Goal: Entertainment & Leisure: Consume media (video, audio)

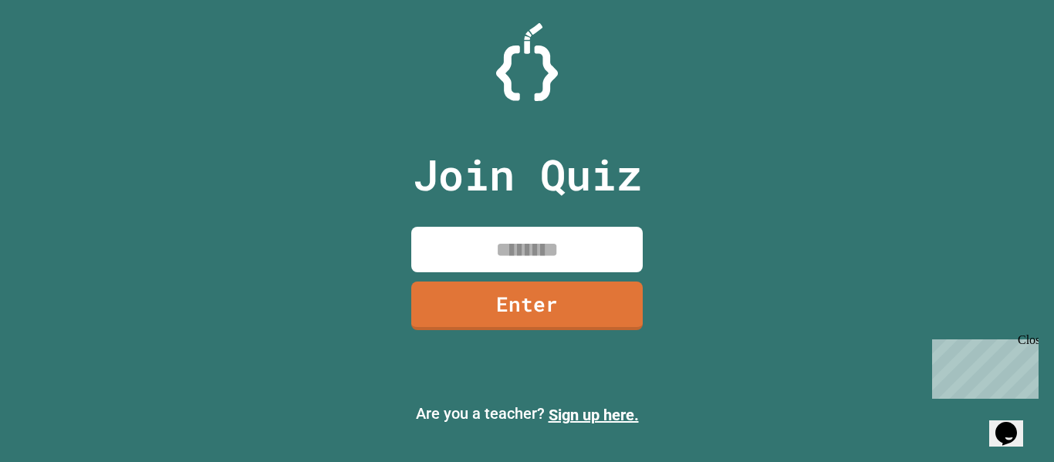
click at [626, 242] on input at bounding box center [526, 250] width 231 height 46
click at [619, 288] on link "Enter" at bounding box center [527, 304] width 235 height 51
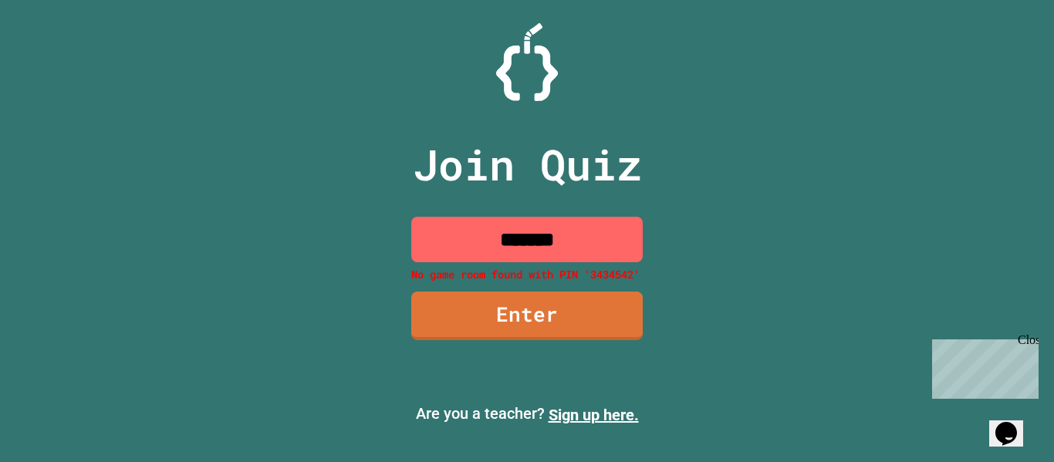
click at [619, 288] on div "Join Quiz ******* No game room found with PIN '3434542' Enter" at bounding box center [527, 231] width 260 height 385
click at [599, 302] on link "Enter" at bounding box center [527, 314] width 224 height 51
click at [629, 243] on input "*******" at bounding box center [526, 240] width 231 height 46
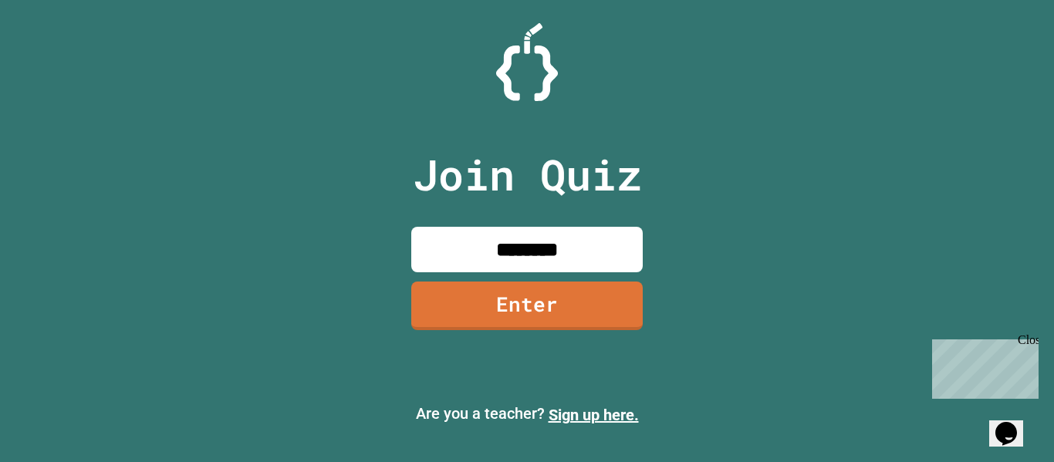
type input "********"
click at [500, 328] on link "Enter" at bounding box center [526, 303] width 225 height 51
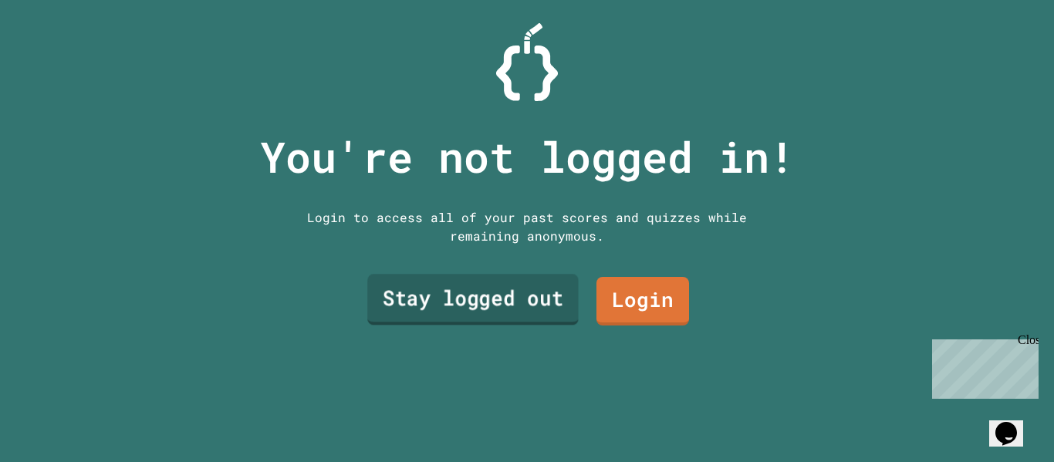
click at [501, 302] on link "Stay logged out" at bounding box center [472, 300] width 211 height 51
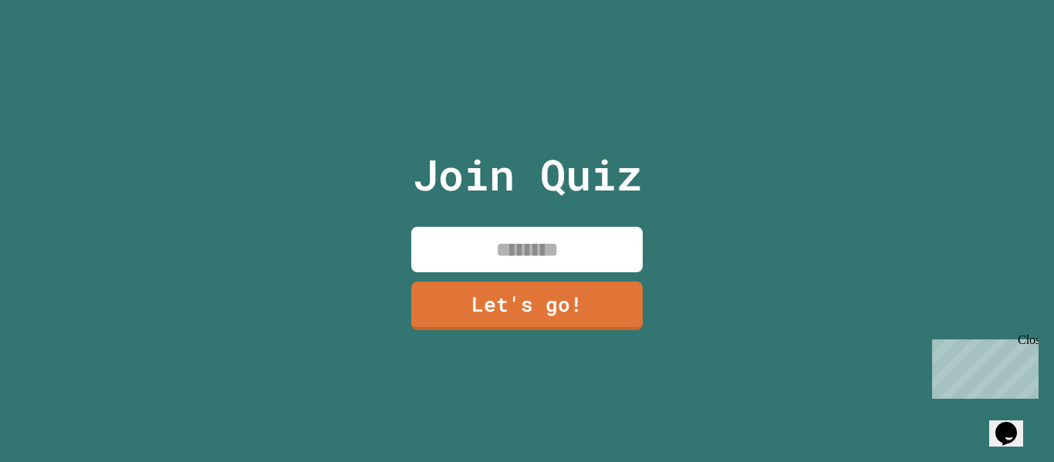
click at [592, 260] on input at bounding box center [526, 250] width 231 height 46
type input "*"
click at [472, 313] on link "Let's go!" at bounding box center [527, 303] width 228 height 51
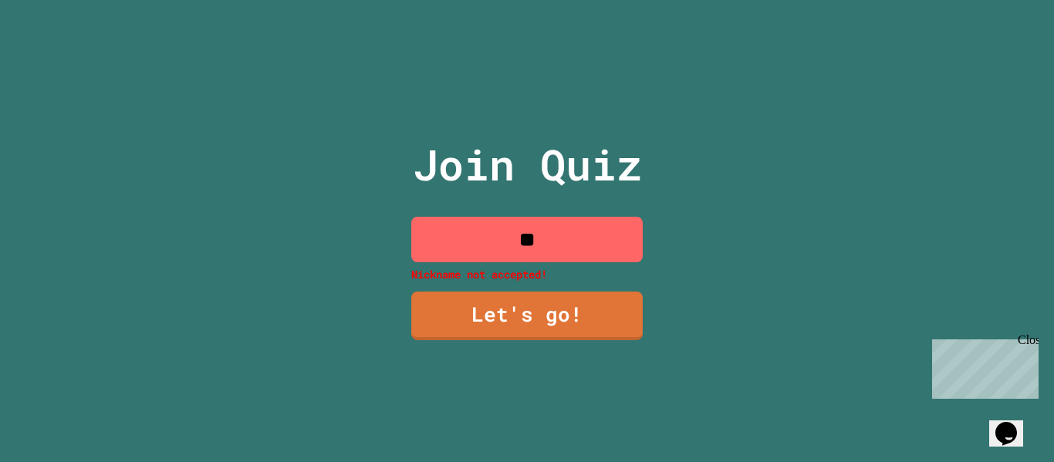
click at [593, 241] on input "**" at bounding box center [526, 240] width 231 height 46
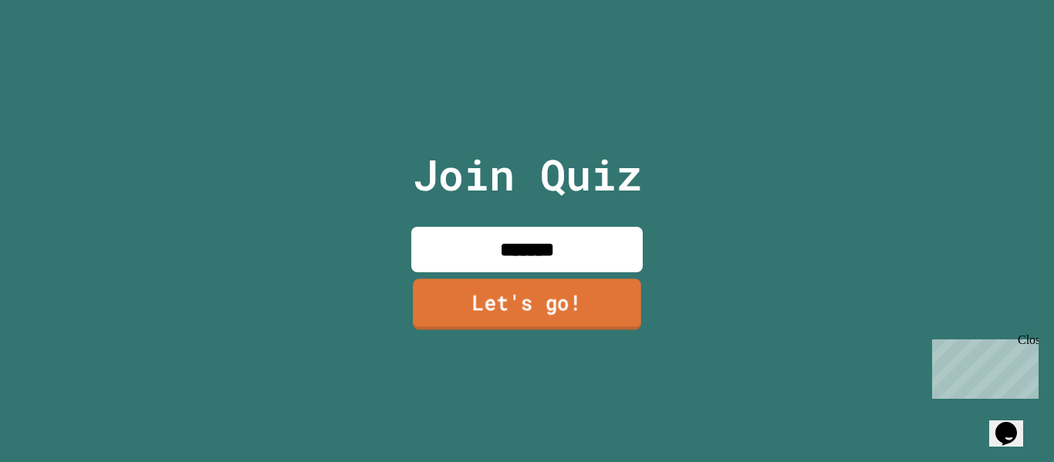
click at [544, 321] on link "Let's go!" at bounding box center [527, 303] width 228 height 51
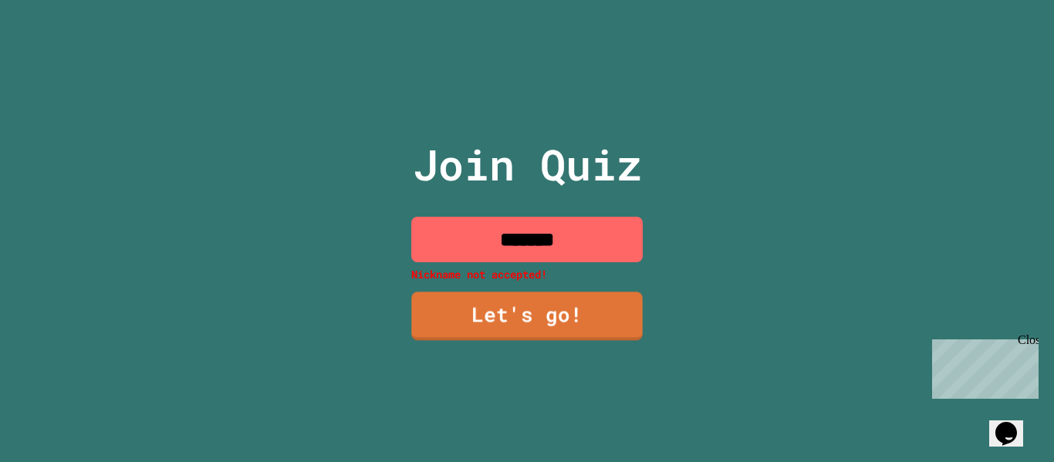
click at [563, 255] on input "**" at bounding box center [526, 240] width 231 height 46
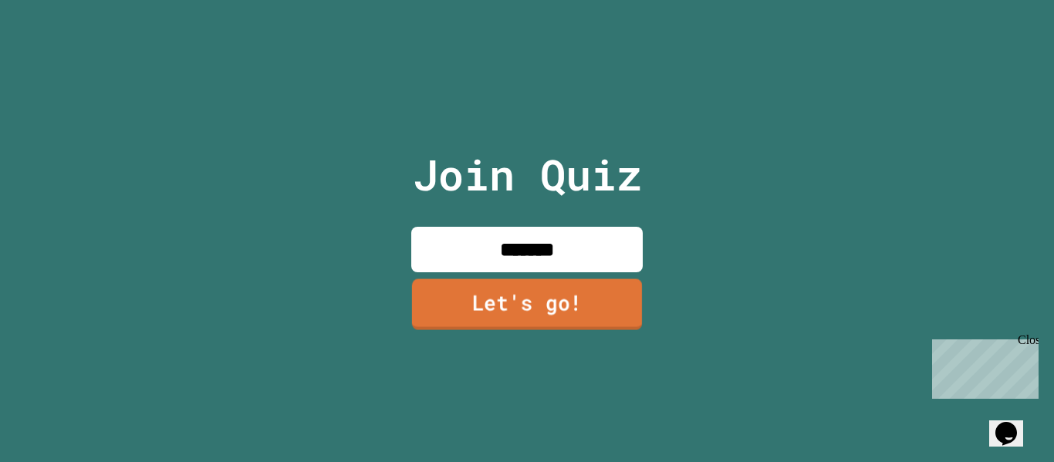
click at [607, 289] on link "Let's go!" at bounding box center [527, 303] width 230 height 51
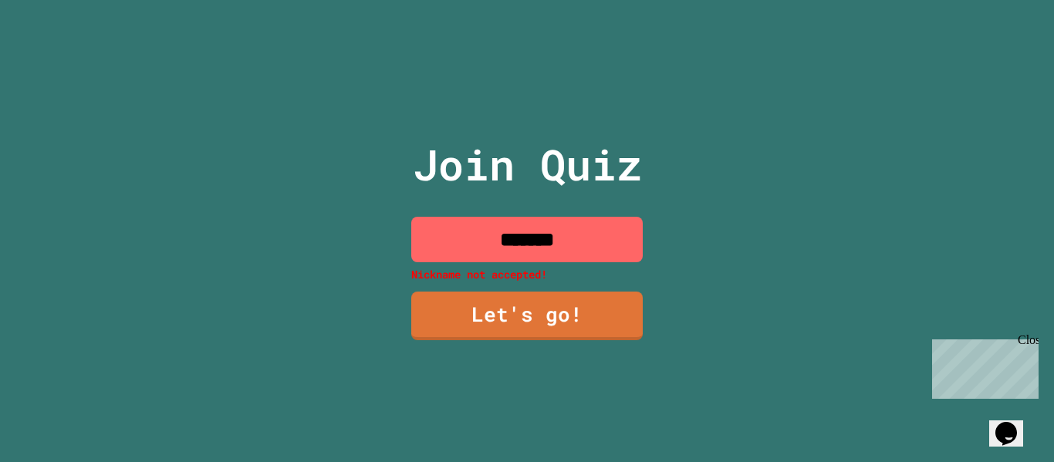
click at [595, 237] on input "*******" at bounding box center [526, 240] width 231 height 46
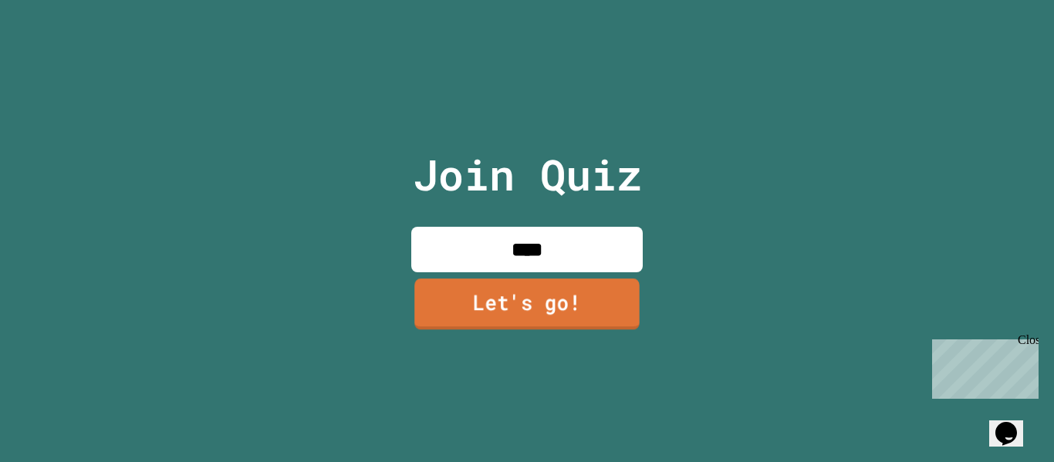
type input "****"
click at [617, 294] on link "Let's go!" at bounding box center [526, 303] width 225 height 51
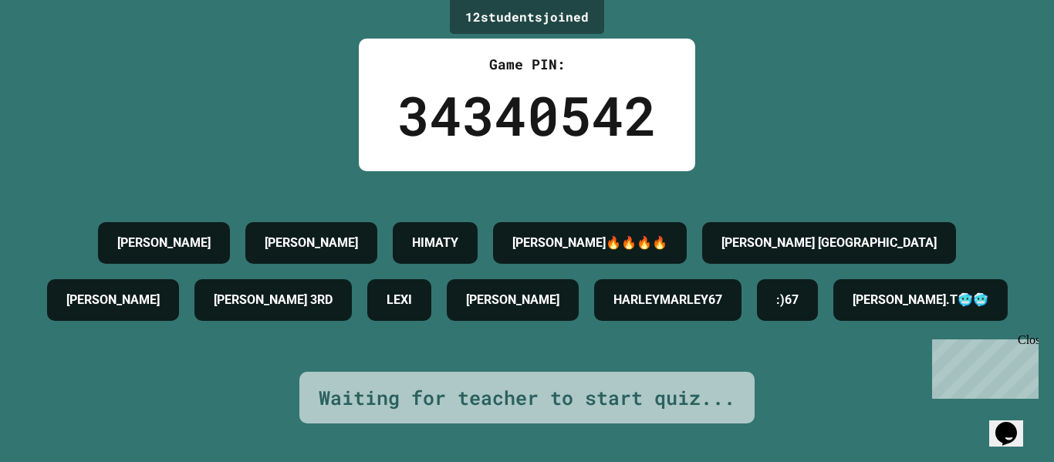
click at [798, 291] on h4 ":)67" at bounding box center [787, 300] width 22 height 19
click at [818, 279] on div ":)67" at bounding box center [787, 300] width 61 height 42
click at [579, 294] on div "[PERSON_NAME]" at bounding box center [513, 300] width 132 height 42
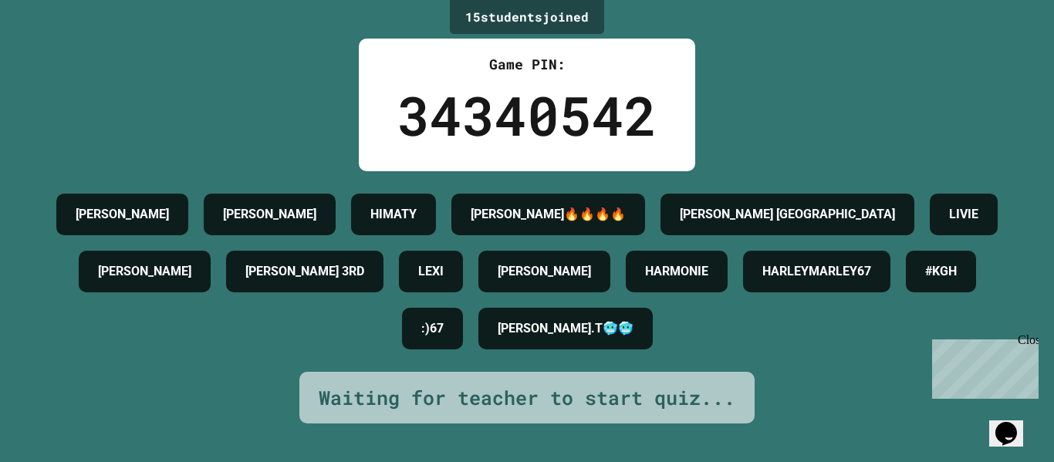
click at [0, 305] on div "15 student s joined Game PIN: 34340542 [PERSON_NAME] HIMATY [PERSON_NAME]🔥🔥🔥🔥 […" at bounding box center [527, 231] width 1054 height 462
click at [1030, 343] on div "Close" at bounding box center [1027, 342] width 19 height 19
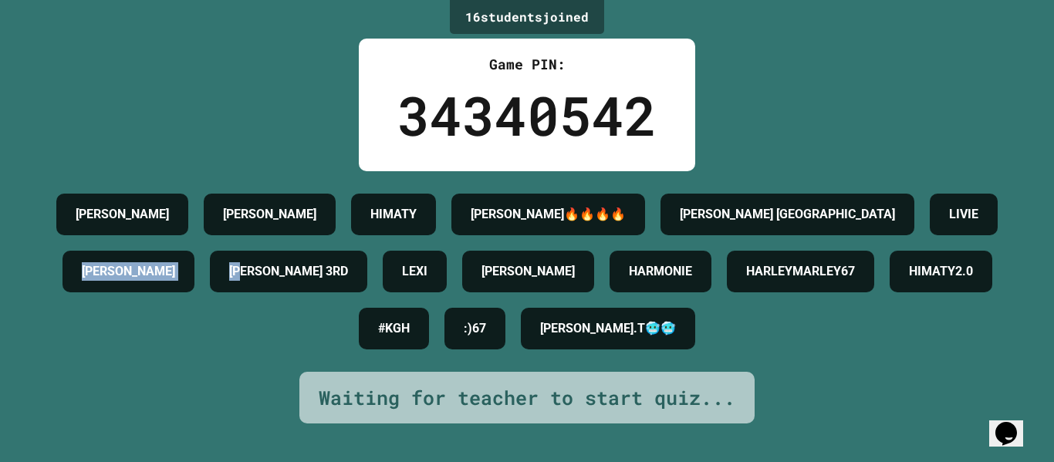
click at [44, 305] on div "[PERSON_NAME] HIMATY [PERSON_NAME]🔥🔥🔥🔥 [PERSON_NAME] [GEOGRAPHIC_DATA] [PERSON_…" at bounding box center [527, 271] width 977 height 171
click at [676, 338] on h4 "[PERSON_NAME].T🥶🥶" at bounding box center [608, 328] width 136 height 19
click at [695, 329] on div "[PERSON_NAME].T🥶🥶" at bounding box center [608, 329] width 174 height 42
click at [676, 338] on h4 "[PERSON_NAME].T🥶🥶" at bounding box center [608, 328] width 136 height 19
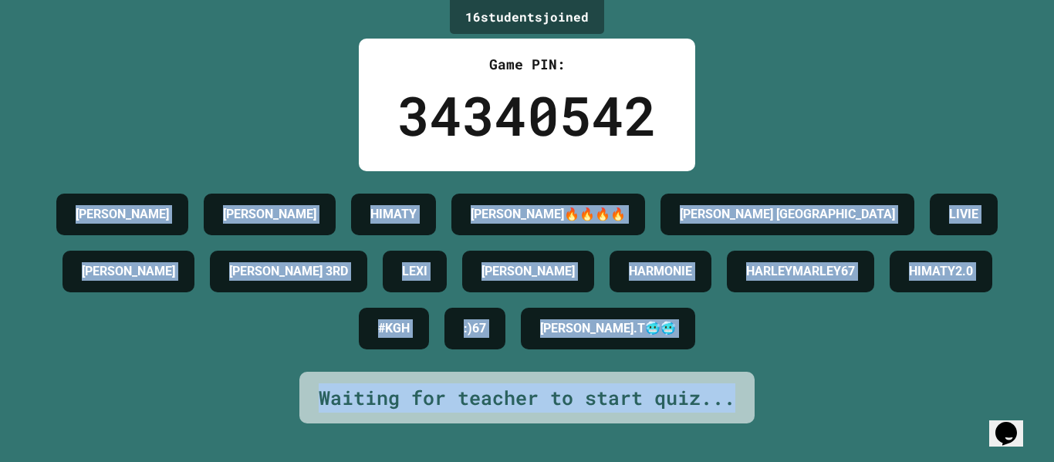
drag, startPoint x: 70, startPoint y: 208, endPoint x: 821, endPoint y: 498, distance: 804.7
click at [821, 461] on html "We are updating our servers at 9:30PM EST [DATE]. [PERSON_NAME] should continue…" at bounding box center [527, 231] width 1054 height 462
click at [931, 412] on div "16 student s joined Game PIN: 34340542 [PERSON_NAME] HIMATY [PERSON_NAME]🔥🔥🔥🔥 […" at bounding box center [527, 231] width 1054 height 462
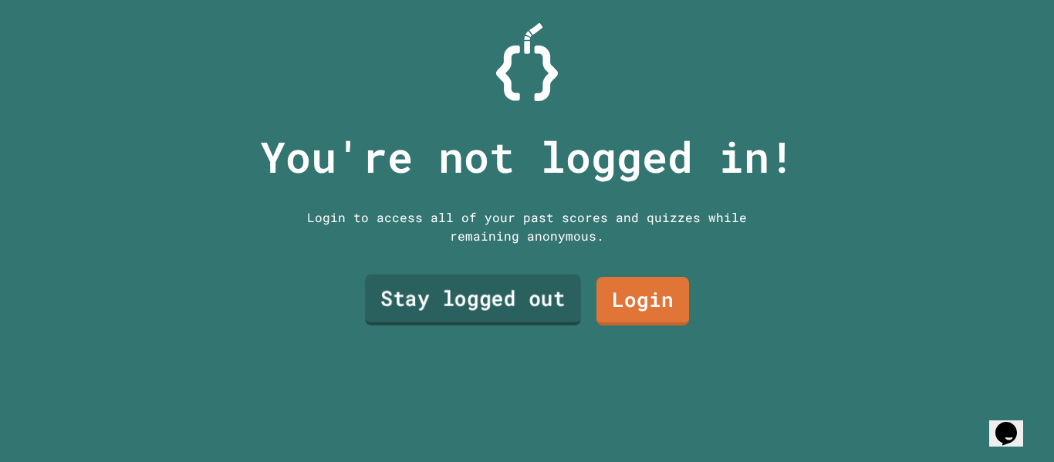
click at [452, 300] on link "Stay logged out" at bounding box center [473, 300] width 216 height 51
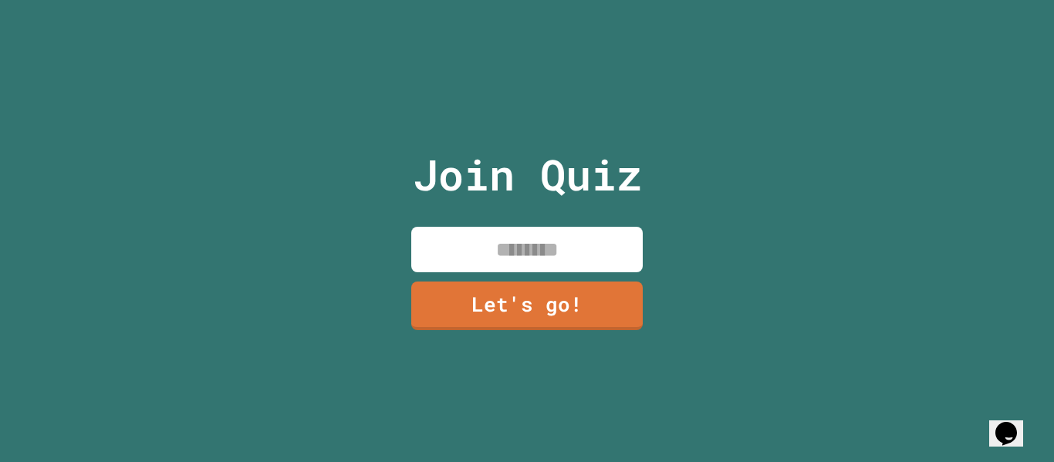
click at [599, 255] on input at bounding box center [526, 250] width 231 height 46
type input "*"
click at [515, 328] on link "Let's go!" at bounding box center [527, 303] width 218 height 51
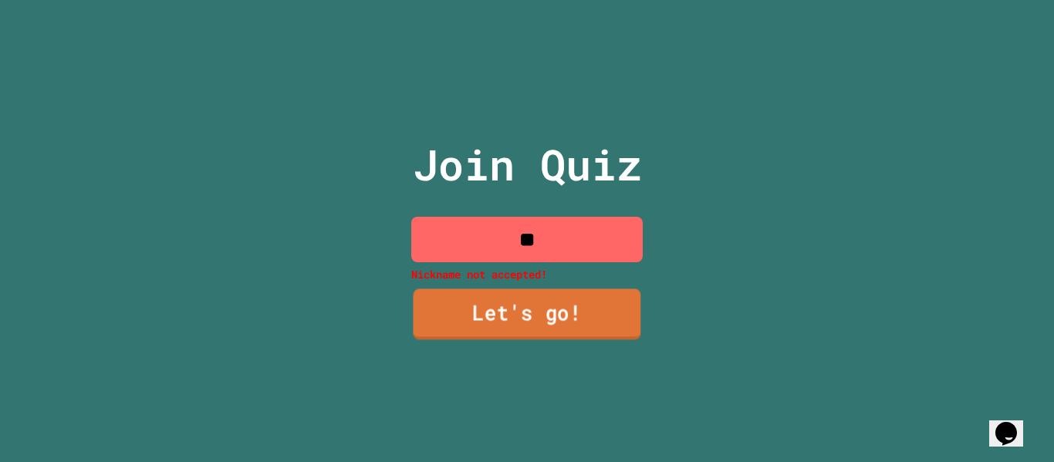
click at [513, 325] on link "Let's go!" at bounding box center [527, 314] width 228 height 51
click at [591, 232] on input "**" at bounding box center [526, 240] width 231 height 46
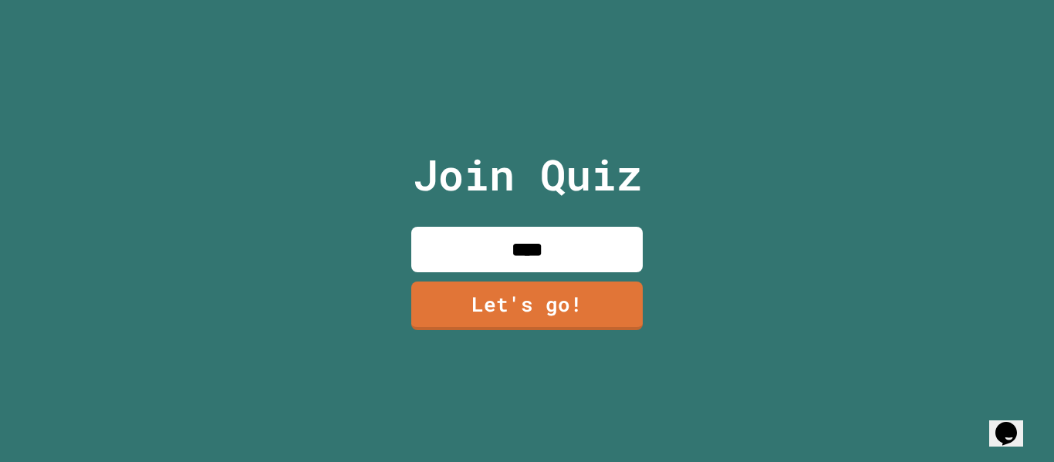
type input "****"
click at [597, 312] on link "Let's go!" at bounding box center [527, 304] width 234 height 51
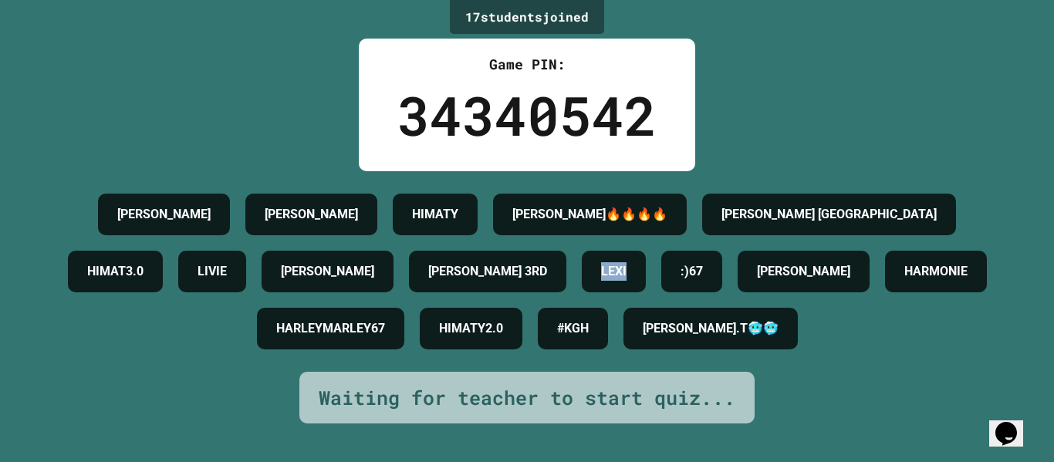
drag, startPoint x: 784, startPoint y: 289, endPoint x: 829, endPoint y: 297, distance: 46.3
click at [646, 292] on div "LEXI" at bounding box center [614, 272] width 64 height 42
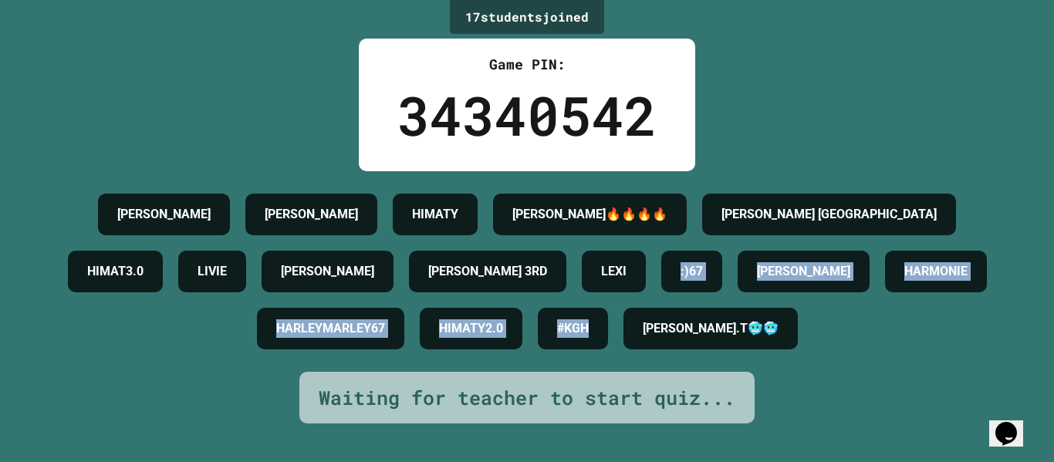
drag, startPoint x: 857, startPoint y: 278, endPoint x: 1051, endPoint y: 327, distance: 199.6
click at [1051, 327] on div "17 student s joined Game PIN: 34340542 [PERSON_NAME] HIMATY [PERSON_NAME]🔥🔥🔥🔥 […" at bounding box center [527, 231] width 1054 height 462
click at [1041, 338] on div "17 student s joined Game PIN: 34340542 [PERSON_NAME] HIMATY [PERSON_NAME]🔥🔥🔥🔥 […" at bounding box center [527, 231] width 1054 height 462
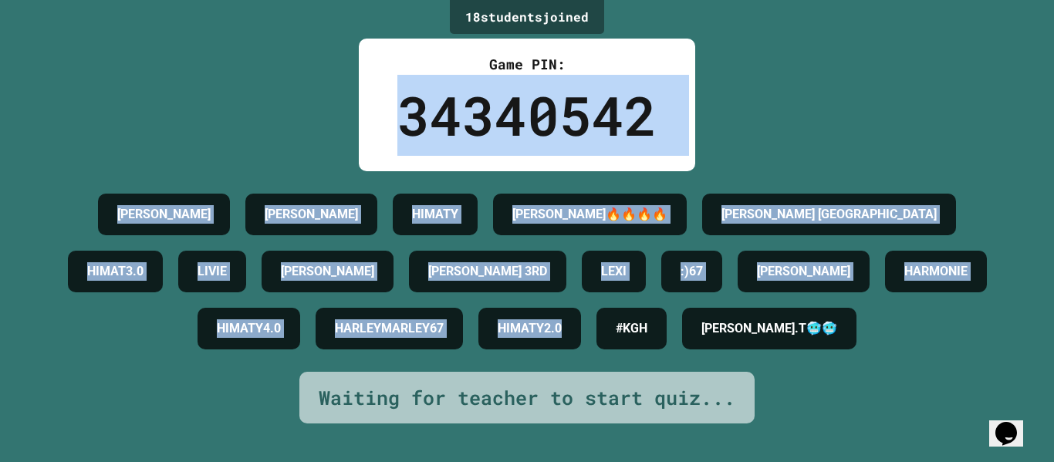
scroll to position [45, 0]
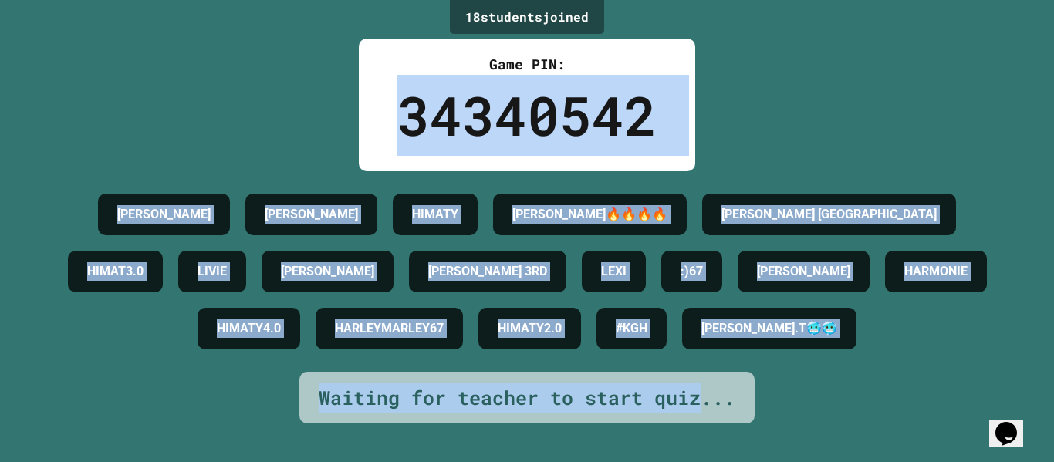
drag, startPoint x: 397, startPoint y: 116, endPoint x: 699, endPoint y: 437, distance: 439.9
click at [699, 437] on div "18 student s joined Game PIN: 34340542 [PERSON_NAME] HIMATY [PERSON_NAME]🔥🔥🔥🔥 […" at bounding box center [527, 231] width 1054 height 462
click at [701, 413] on div "Waiting for teacher to start quiz..." at bounding box center [527, 397] width 417 height 29
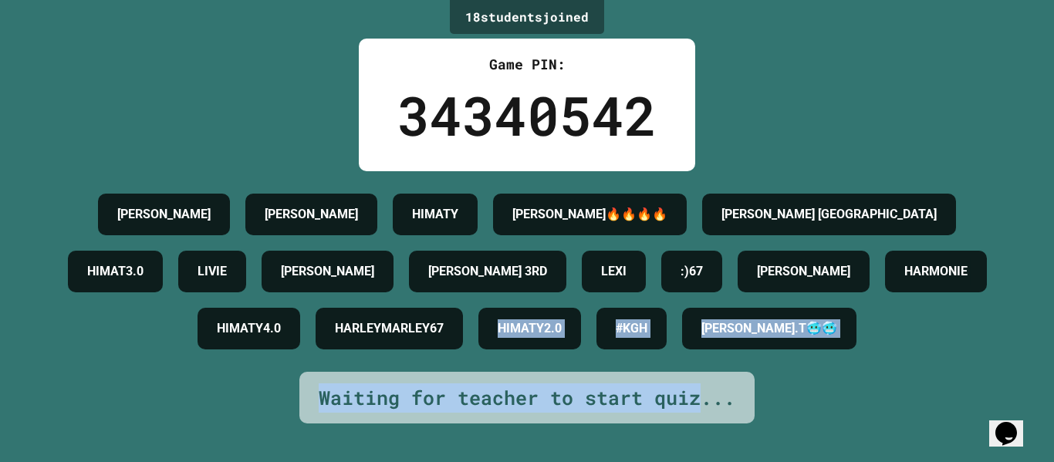
drag, startPoint x: 700, startPoint y: 447, endPoint x: 804, endPoint y: 467, distance: 106.1
click at [804, 461] on html "We are updating our servers at 9:30PM EST [DATE]. [PERSON_NAME] should continue…" at bounding box center [527, 231] width 1054 height 462
click at [806, 440] on div "18 student s joined Game PIN: 34340542 [PERSON_NAME] HIMATY [PERSON_NAME]🔥🔥🔥🔥 […" at bounding box center [527, 231] width 1054 height 462
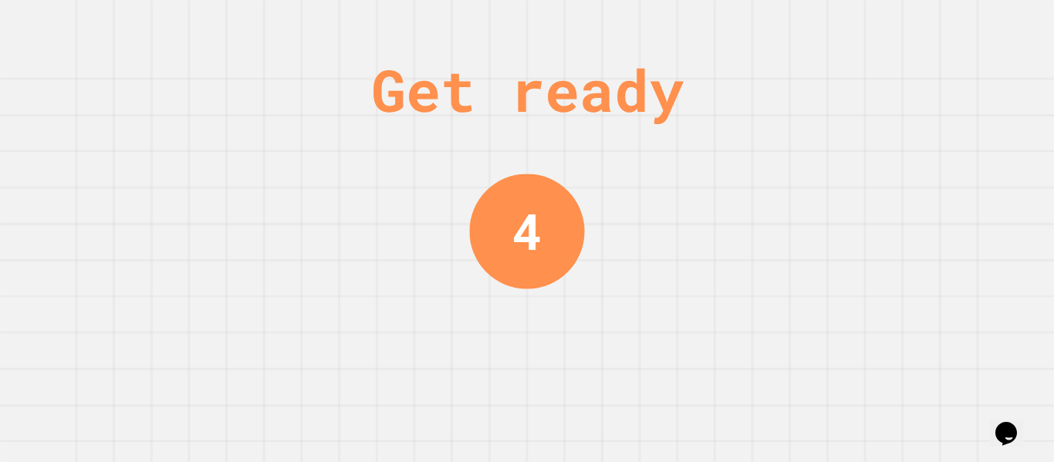
scroll to position [0, 0]
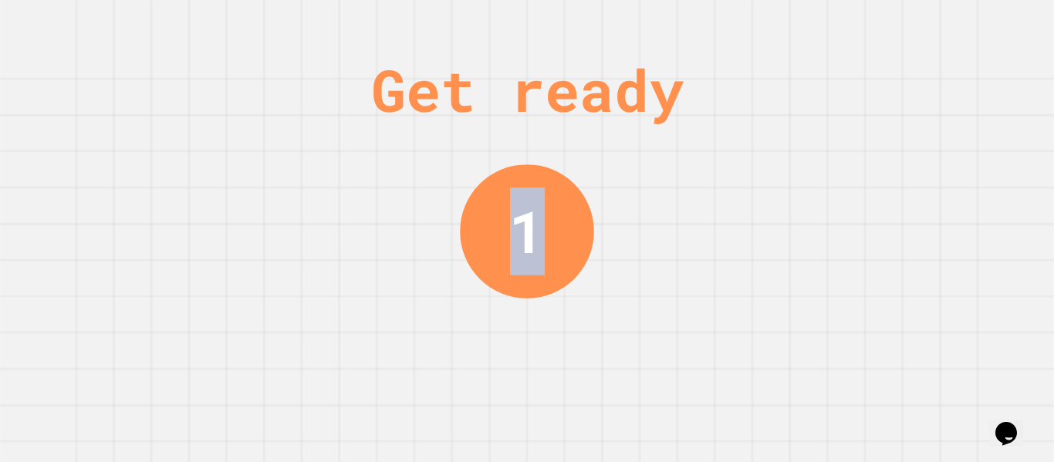
drag, startPoint x: 464, startPoint y: 218, endPoint x: 593, endPoint y: 255, distance: 134.0
click at [593, 255] on div "Get ready 1" at bounding box center [527, 231] width 1054 height 462
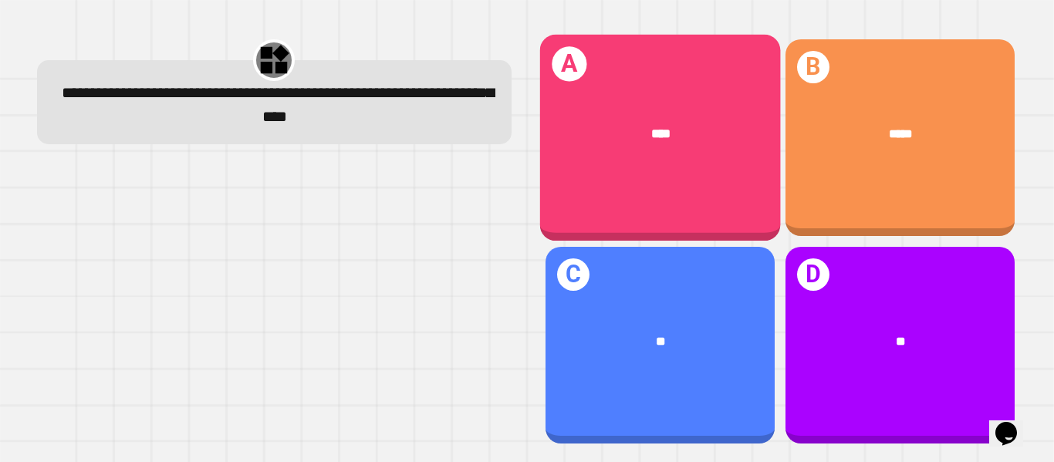
click at [715, 109] on div "****" at bounding box center [659, 134] width 241 height 72
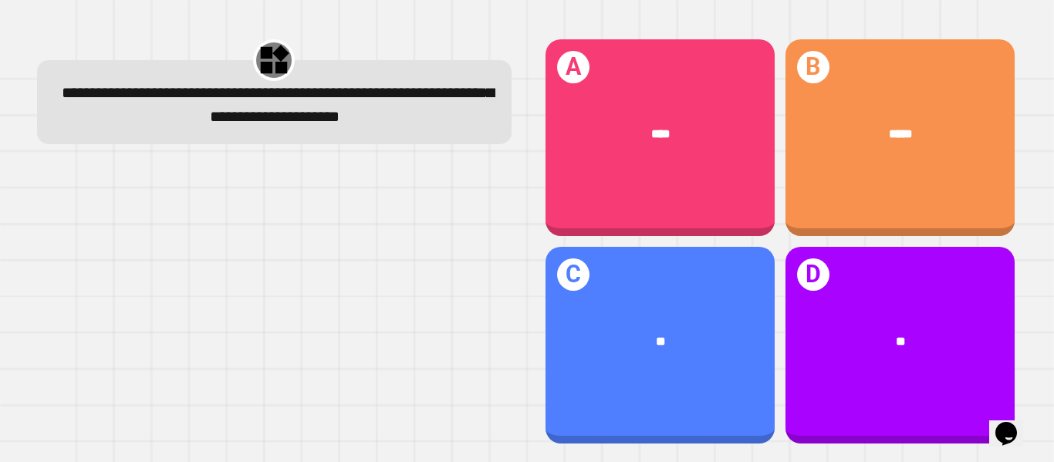
drag, startPoint x: 514, startPoint y: 222, endPoint x: 613, endPoint y: 235, distance: 99.6
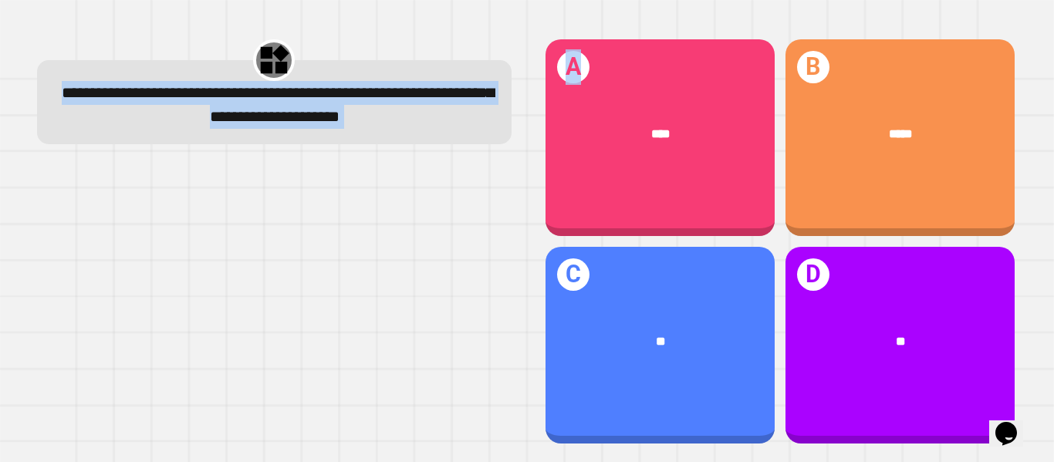
click at [478, 255] on div at bounding box center [274, 305] width 474 height 281
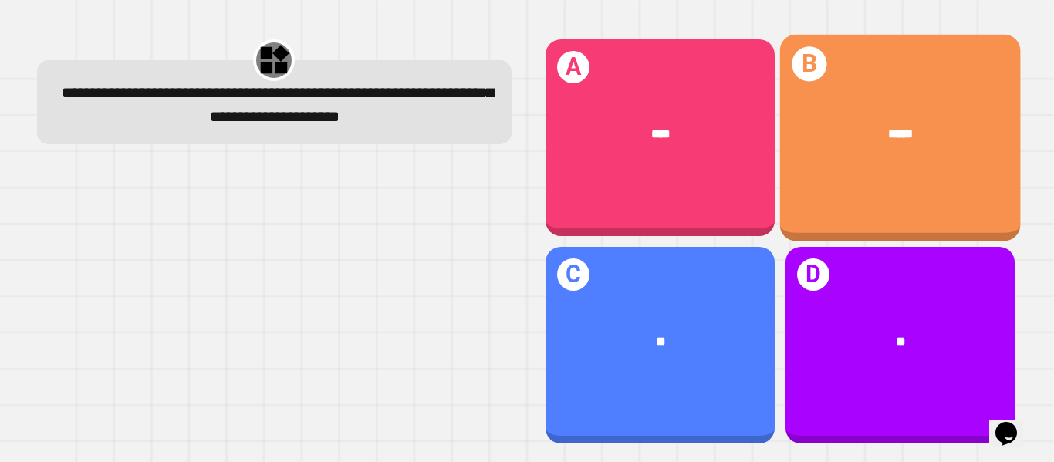
click at [906, 217] on div "B *****" at bounding box center [899, 138] width 241 height 207
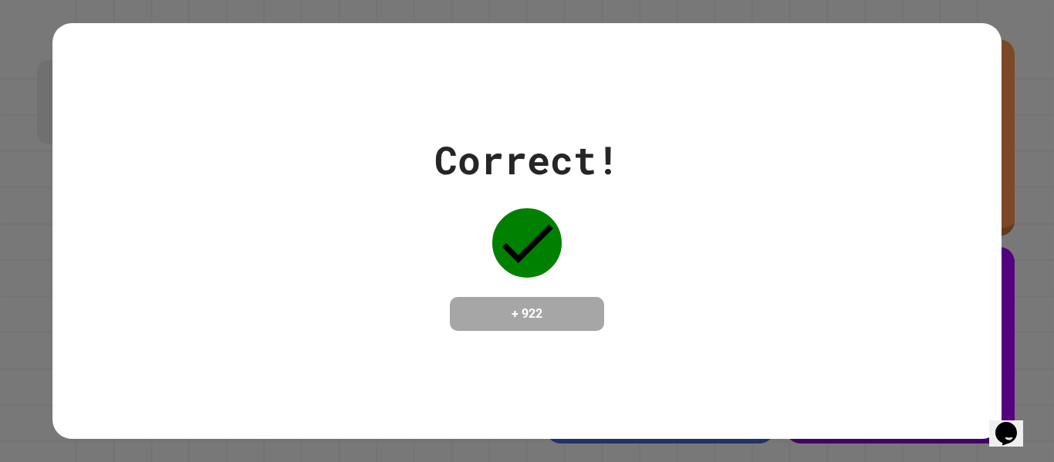
click at [996, 63] on div "Correct! + 922" at bounding box center [526, 231] width 948 height 416
drag, startPoint x: 491, startPoint y: 310, endPoint x: 700, endPoint y: 339, distance: 211.8
click at [700, 339] on div "Correct! + 922" at bounding box center [526, 231] width 948 height 416
click at [696, 339] on div "Correct! + 922" at bounding box center [526, 231] width 948 height 416
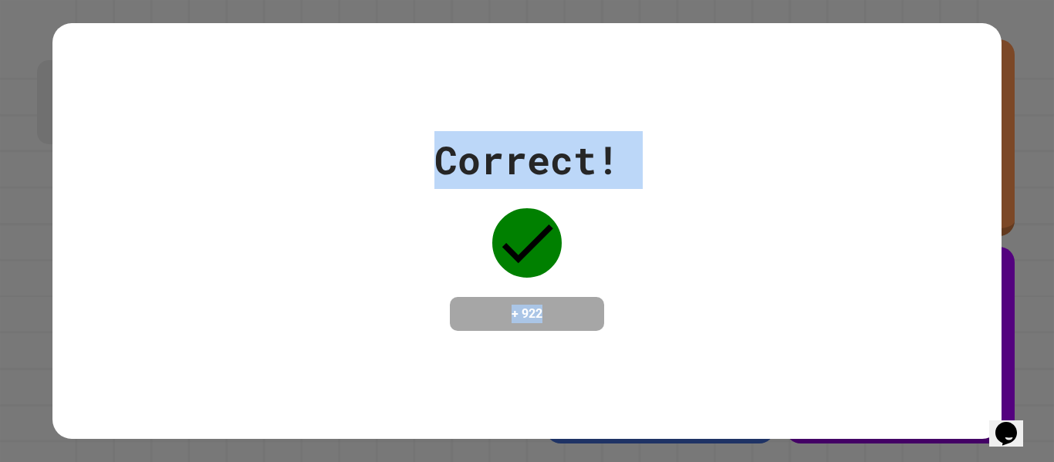
drag, startPoint x: 374, startPoint y: 223, endPoint x: 775, endPoint y: 329, distance: 415.0
click at [775, 329] on div "Correct! + 922" at bounding box center [526, 231] width 948 height 200
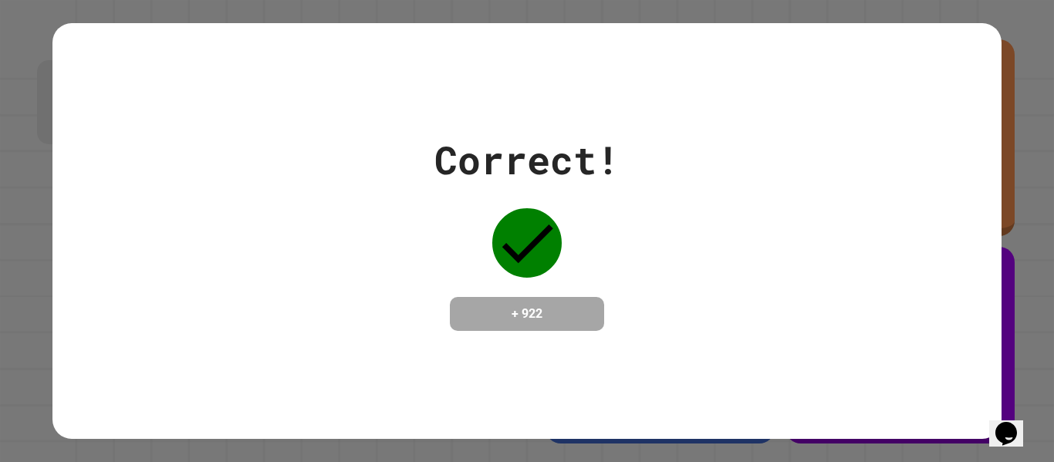
click at [654, 94] on div "Correct! + 922" at bounding box center [526, 231] width 948 height 416
drag, startPoint x: 654, startPoint y: 94, endPoint x: 944, endPoint y: 276, distance: 342.5
click at [944, 276] on div "Correct! + 922" at bounding box center [526, 231] width 948 height 416
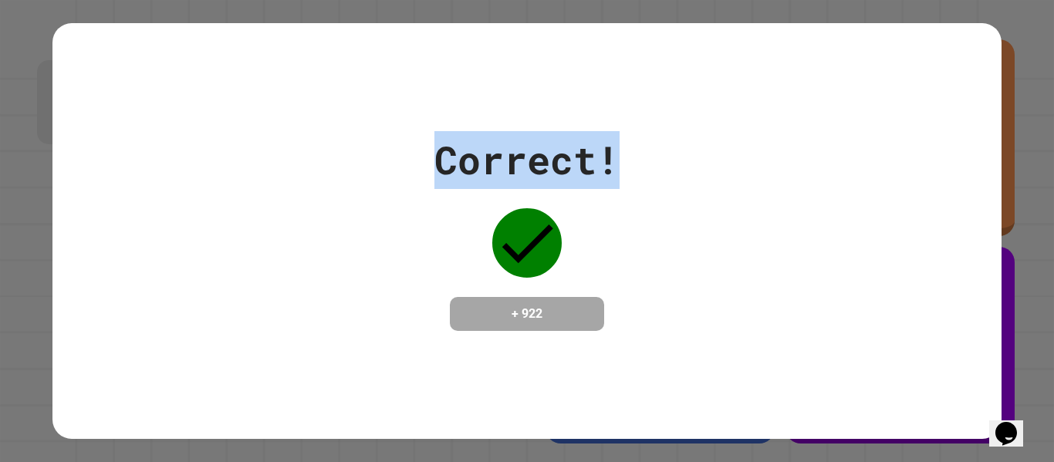
drag, startPoint x: 308, startPoint y: 121, endPoint x: 961, endPoint y: 147, distance: 653.9
click at [961, 147] on div "Correct! + 922" at bounding box center [526, 231] width 948 height 416
click at [861, 158] on div "Correct! + 922" at bounding box center [526, 231] width 948 height 200
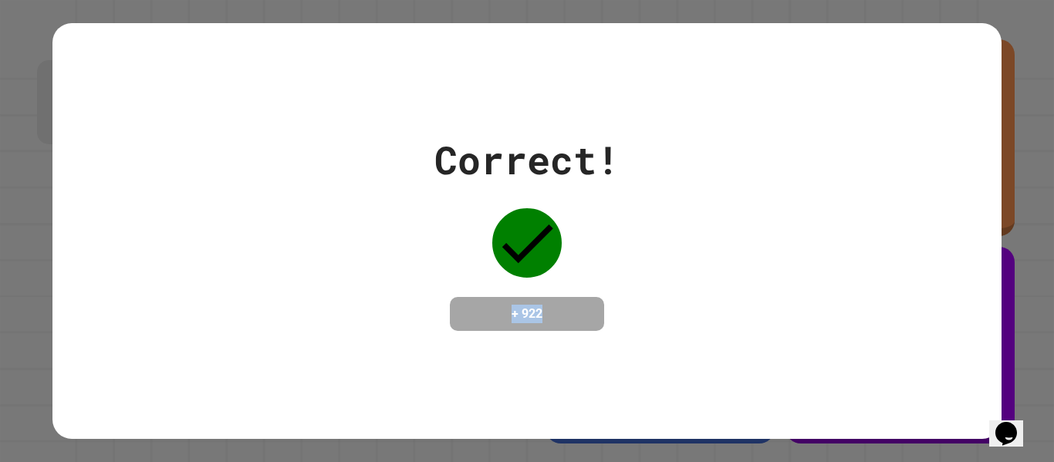
drag, startPoint x: 670, startPoint y: 184, endPoint x: 741, endPoint y: 353, distance: 182.8
click at [741, 353] on div "Correct! + 922" at bounding box center [526, 231] width 948 height 416
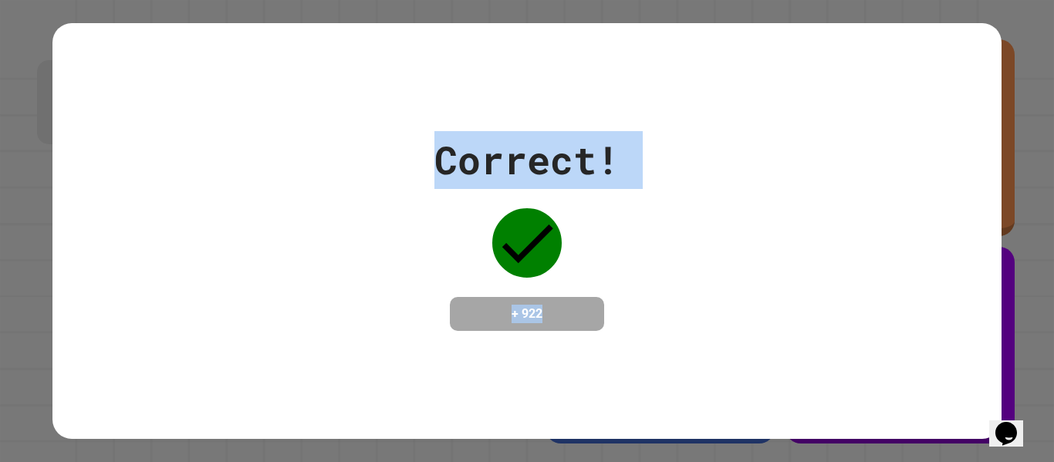
drag, startPoint x: 138, startPoint y: 0, endPoint x: 820, endPoint y: 320, distance: 753.4
click at [820, 320] on div "Correct! + 922" at bounding box center [527, 231] width 1054 height 462
click at [820, 320] on div "Correct! + 922" at bounding box center [526, 231] width 948 height 200
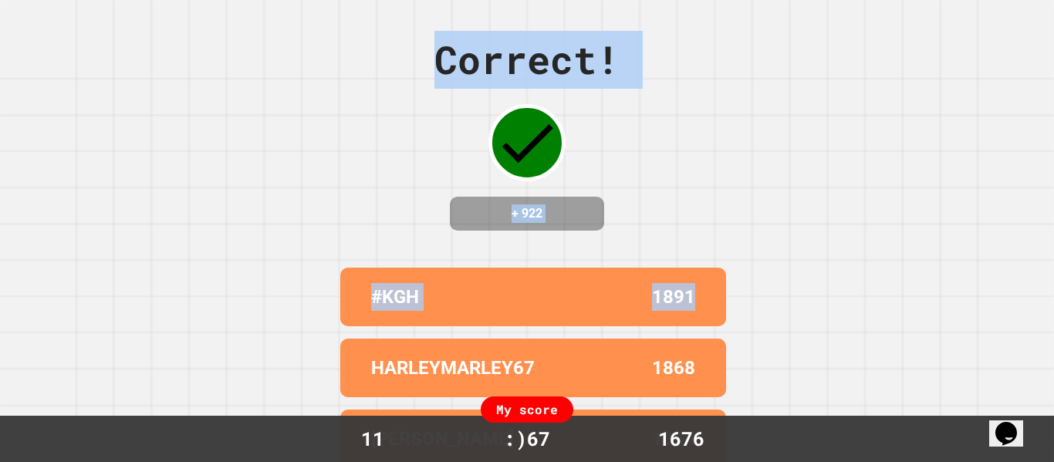
drag, startPoint x: 329, startPoint y: 109, endPoint x: 970, endPoint y: 201, distance: 647.6
click at [970, 201] on div "Correct! + 922 #KGH 1891 HARLEYMARLEY67 1868 [PERSON_NAME] 1844 [PERSON_NAME] 1…" at bounding box center [527, 231] width 1054 height 462
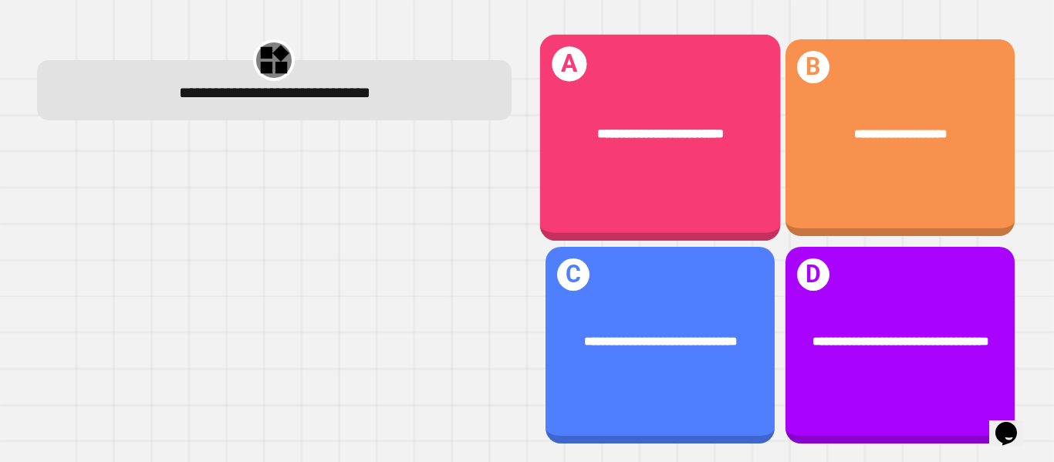
click at [696, 231] on div "**********" at bounding box center [659, 138] width 241 height 207
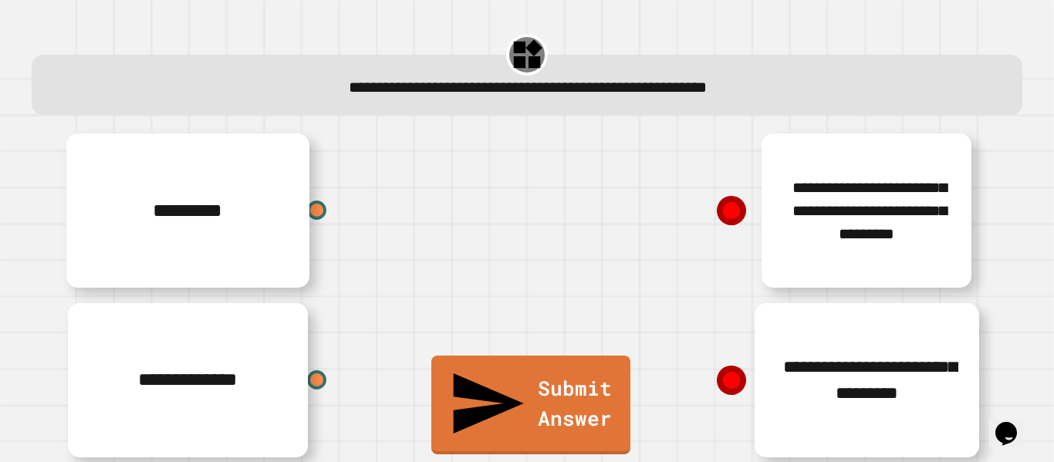
click at [927, 357] on div "**********" at bounding box center [758, 380] width 463 height 170
click at [272, 223] on div "*********" at bounding box center [295, 211] width 463 height 170
click at [319, 210] on div at bounding box center [316, 210] width 23 height 23
click at [740, 387] on icon at bounding box center [731, 380] width 32 height 32
click at [797, 384] on div "**********" at bounding box center [758, 380] width 463 height 170
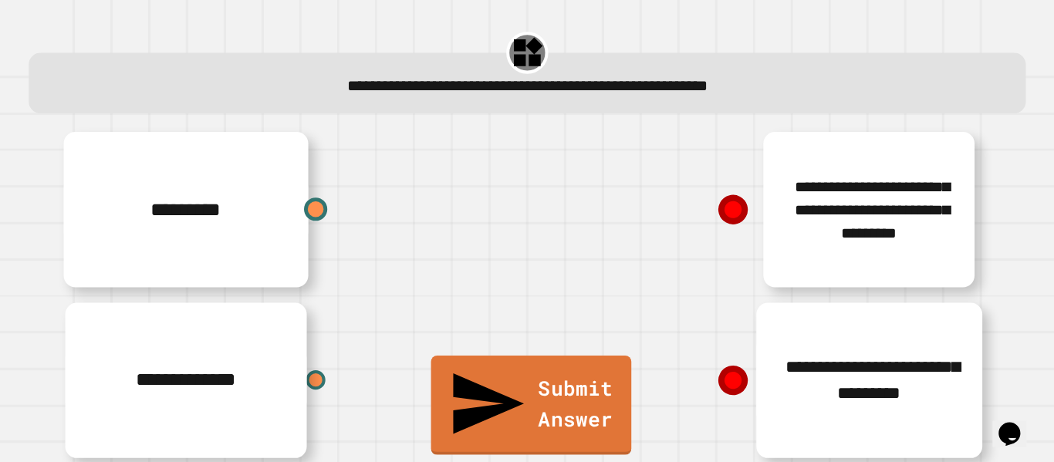
click at [318, 211] on div at bounding box center [316, 210] width 23 height 23
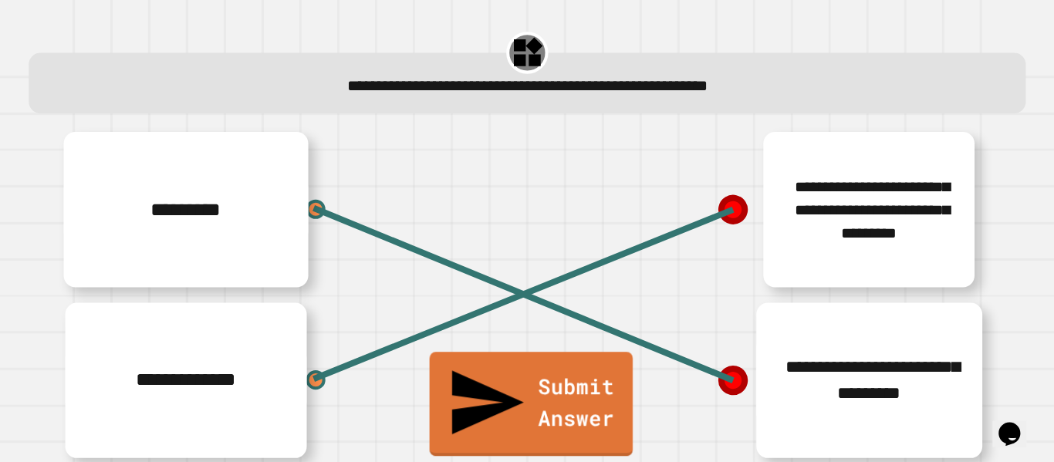
click at [587, 441] on link "Submit Answer" at bounding box center [531, 403] width 202 height 103
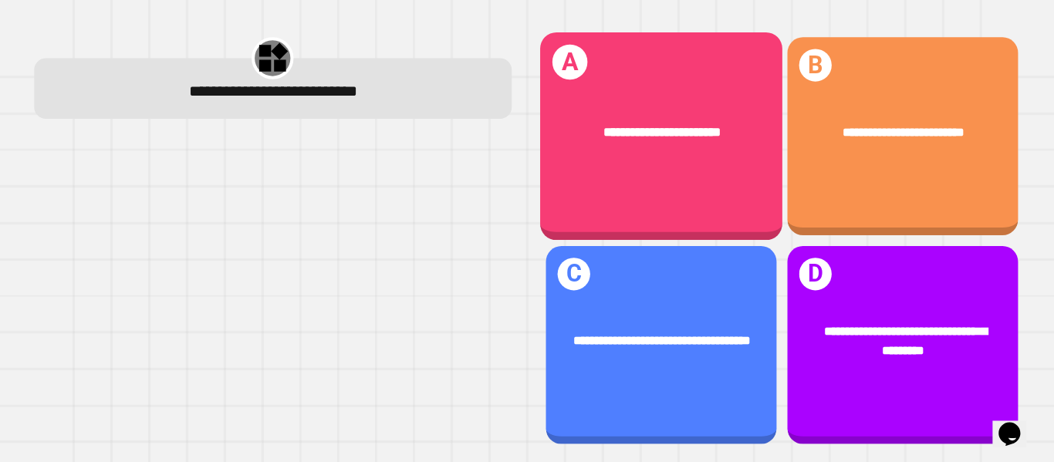
click at [951, 191] on div "**********" at bounding box center [899, 137] width 229 height 197
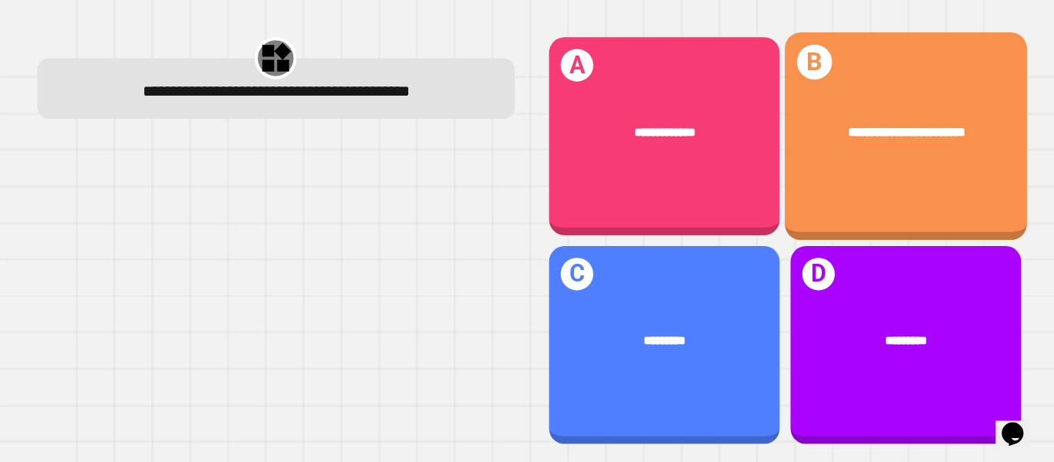
click at [954, 184] on div "**********" at bounding box center [899, 138] width 241 height 207
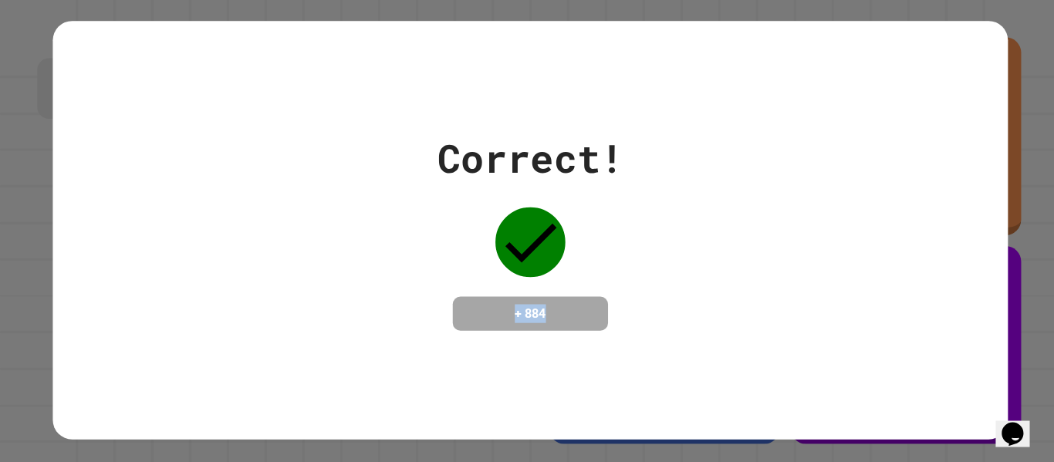
drag, startPoint x: 473, startPoint y: 313, endPoint x: 593, endPoint y: 336, distance: 122.6
click at [593, 331] on div "+ 884" at bounding box center [527, 314] width 154 height 34
click at [591, 340] on div "Correct! + 884" at bounding box center [526, 231] width 948 height 416
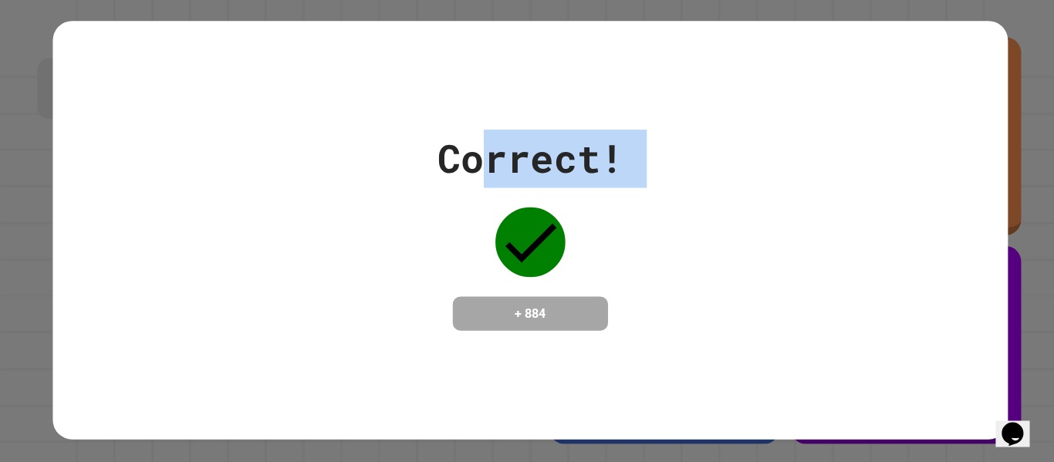
drag, startPoint x: 445, startPoint y: 309, endPoint x: 481, endPoint y: 166, distance: 147.8
click at [481, 166] on div "Correct! + 884" at bounding box center [526, 231] width 185 height 200
click at [289, 190] on div "Correct! + 884" at bounding box center [526, 231] width 948 height 200
drag, startPoint x: 386, startPoint y: 47, endPoint x: 903, endPoint y: 378, distance: 613.7
click at [903, 378] on div "Correct! + 884" at bounding box center [526, 231] width 948 height 416
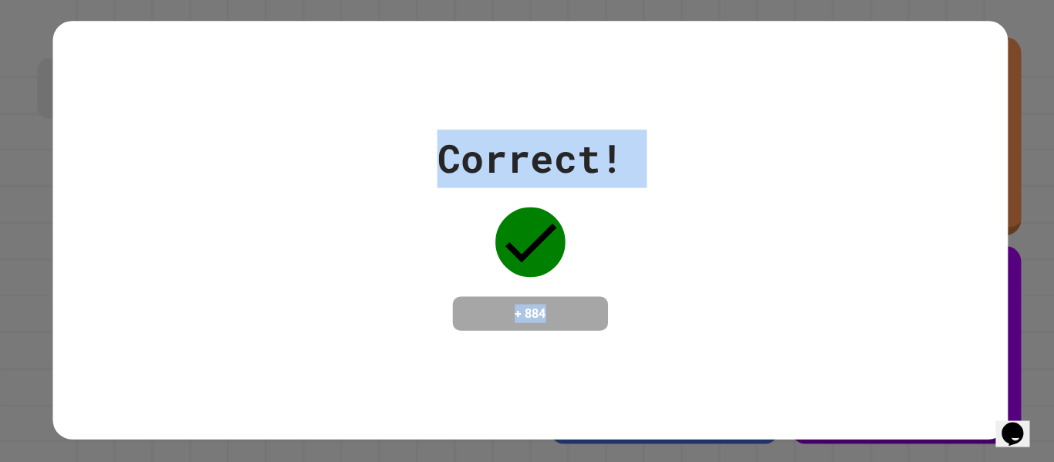
click at [903, 378] on div "Correct! + 884" at bounding box center [526, 231] width 948 height 416
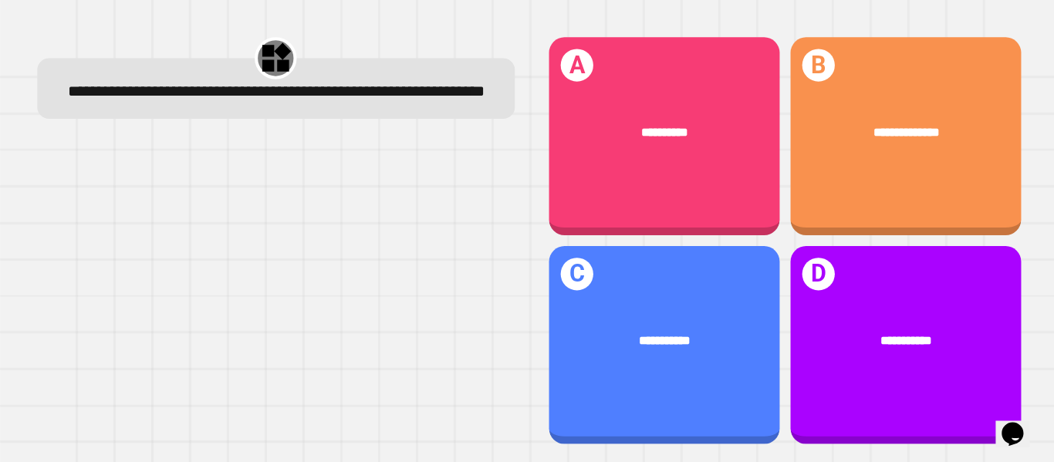
click at [940, 137] on div "**********" at bounding box center [901, 133] width 180 height 19
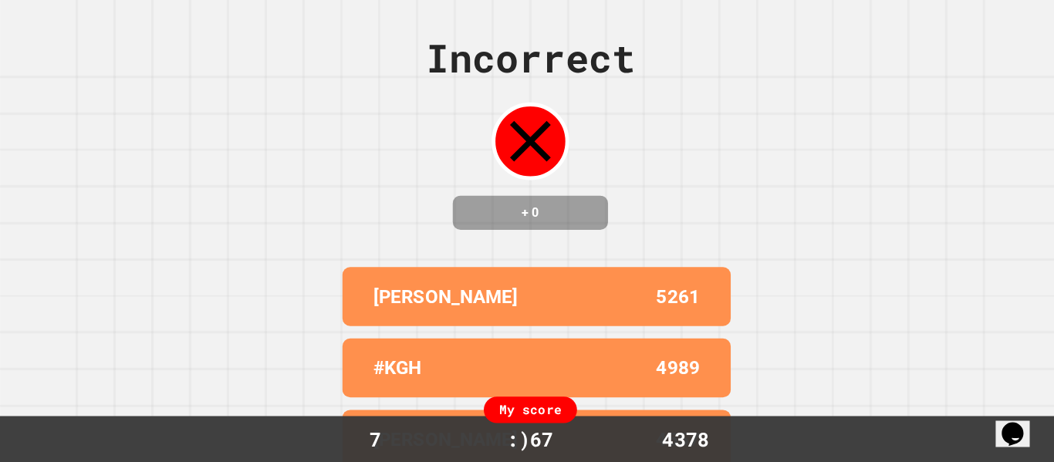
scroll to position [168, 0]
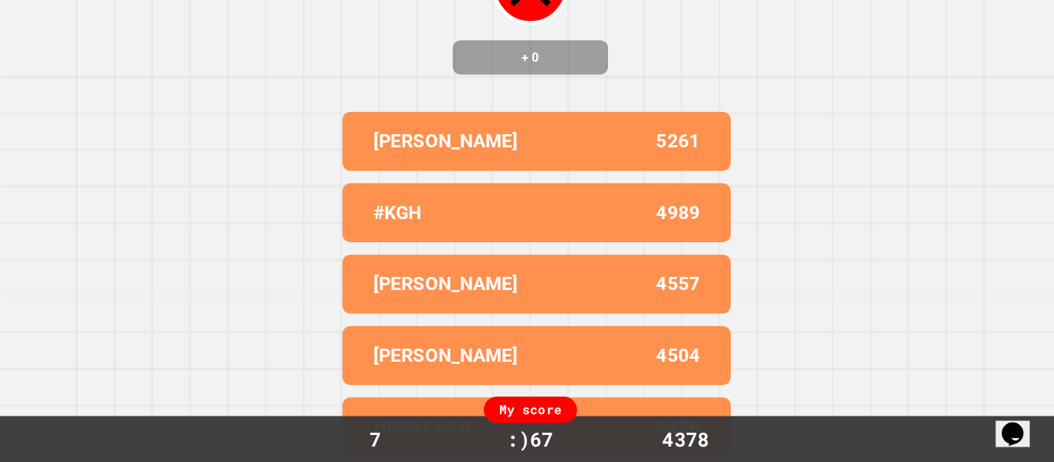
click at [784, 191] on div "Incorrect + 0 [PERSON_NAME] 5261 #KGH 4989 [PERSON_NAME] 4557 [PERSON_NAME] 450…" at bounding box center [527, 77] width 1054 height 462
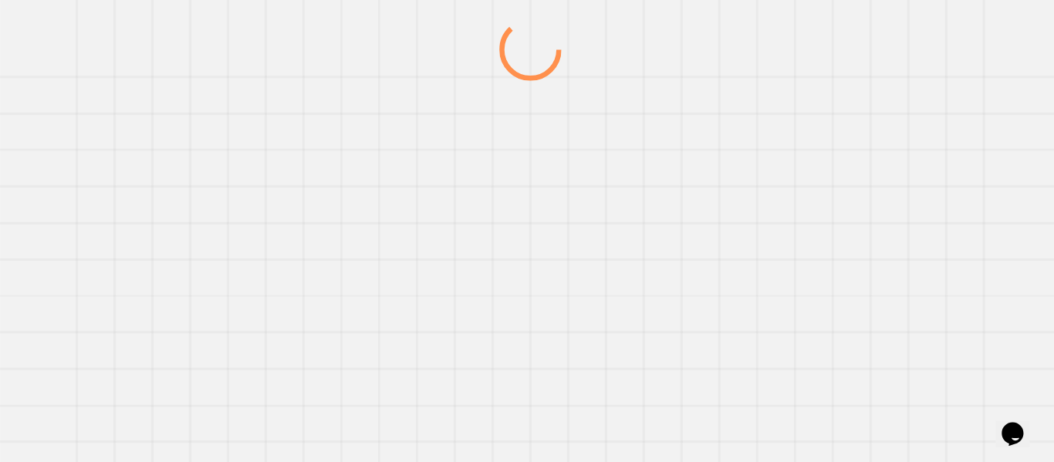
click at [923, 326] on div at bounding box center [526, 241] width 1011 height 441
click at [920, 330] on div at bounding box center [526, 241] width 1011 height 441
click at [911, 337] on div at bounding box center [526, 241] width 1011 height 441
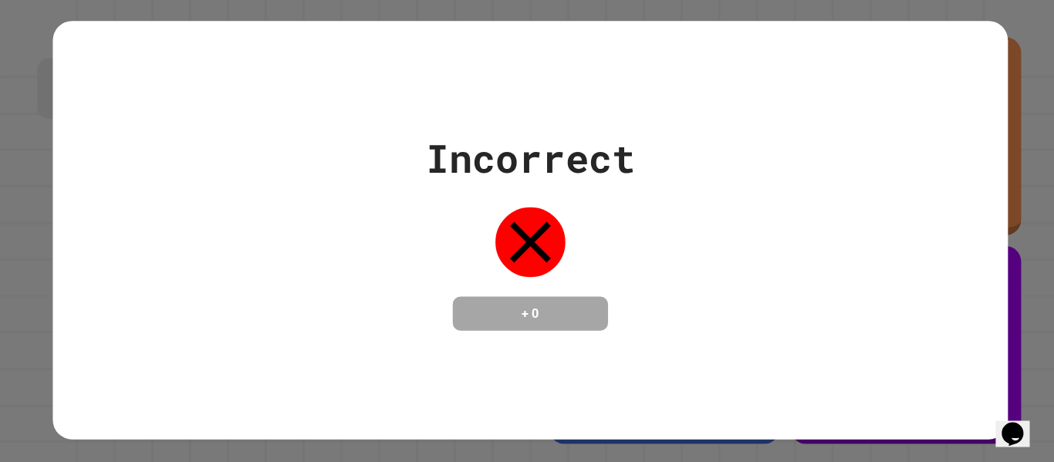
click at [910, 331] on div "Incorrect + 0" at bounding box center [526, 231] width 948 height 200
click at [910, 338] on div "Incorrect + 0" at bounding box center [526, 231] width 948 height 416
click at [970, 343] on div "Incorrect + 0" at bounding box center [526, 231] width 948 height 416
click at [993, 327] on div "Incorrect + 0" at bounding box center [526, 231] width 948 height 200
click at [970, 357] on div "Incorrect + 0" at bounding box center [526, 231] width 948 height 416
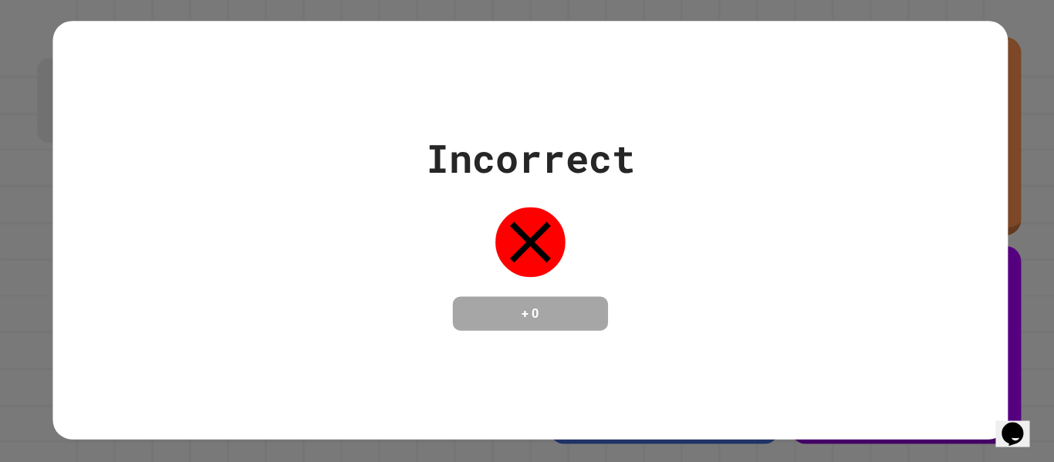
click at [963, 362] on div "Incorrect + 0" at bounding box center [526, 231] width 948 height 416
click at [959, 359] on div "Incorrect + 0" at bounding box center [526, 231] width 948 height 416
click at [952, 368] on div "Incorrect + 0" at bounding box center [526, 231] width 948 height 416
click at [960, 357] on div "Incorrect + 0" at bounding box center [526, 231] width 948 height 416
click at [960, 355] on div "Incorrect + 0" at bounding box center [526, 231] width 948 height 416
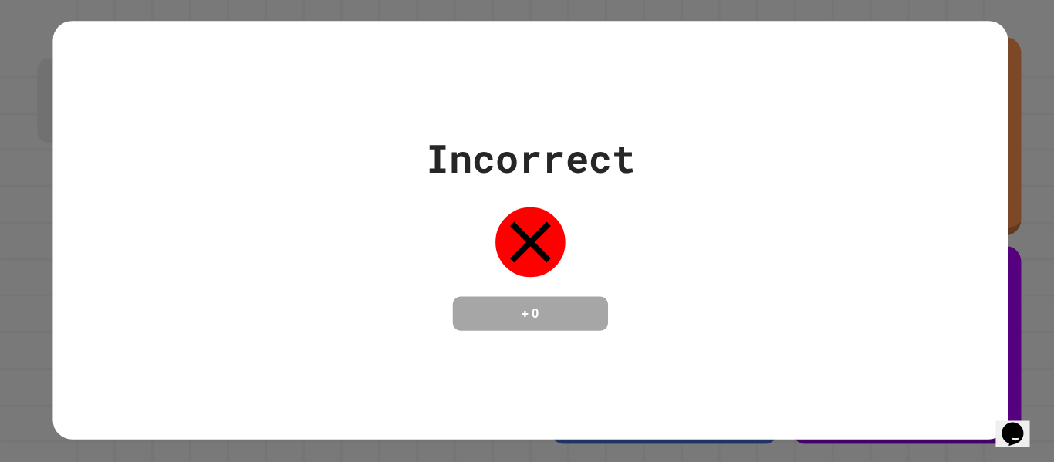
click at [982, 365] on div "Incorrect + 0" at bounding box center [526, 231] width 948 height 416
click at [985, 365] on div "Incorrect + 0" at bounding box center [526, 231] width 948 height 416
click at [971, 378] on div "Incorrect + 0" at bounding box center [526, 231] width 948 height 416
click at [965, 383] on div "Incorrect + 0" at bounding box center [526, 231] width 948 height 416
click at [969, 383] on div "Incorrect + 0" at bounding box center [526, 231] width 948 height 416
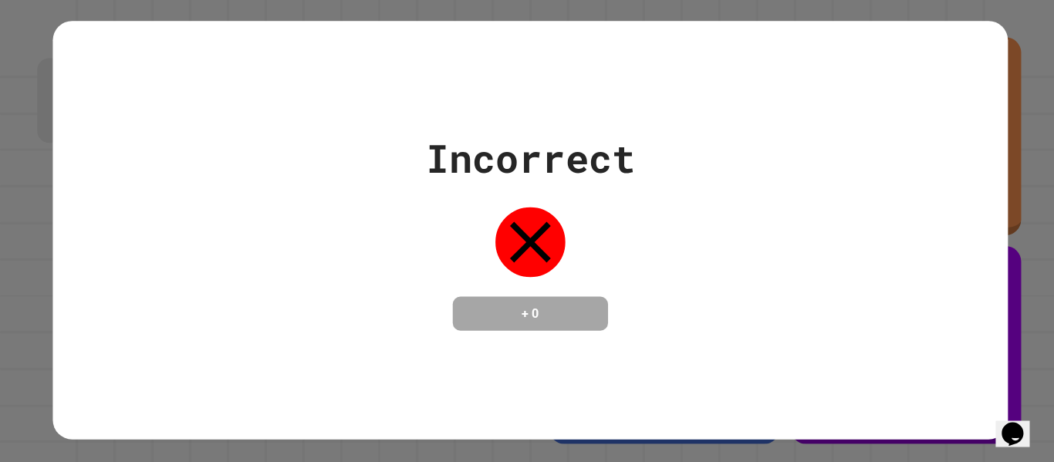
click at [970, 380] on div "Incorrect + 0" at bounding box center [526, 231] width 948 height 416
click at [971, 374] on div "Incorrect + 0" at bounding box center [526, 231] width 948 height 416
click at [967, 379] on div "Incorrect + 0" at bounding box center [526, 231] width 948 height 416
click at [968, 375] on div "Incorrect + 0" at bounding box center [526, 231] width 948 height 416
click at [959, 392] on div "Incorrect + 0" at bounding box center [526, 231] width 948 height 416
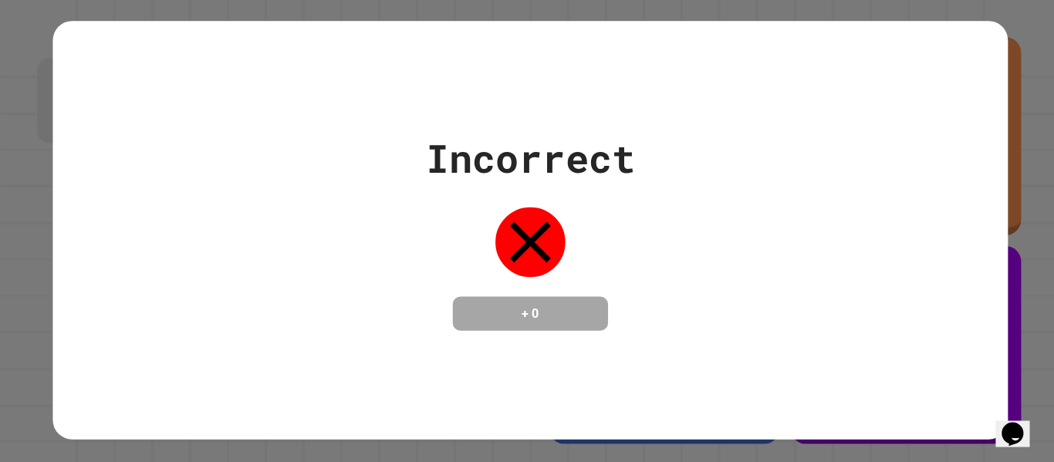
click at [955, 407] on div "Incorrect + 0" at bounding box center [526, 231] width 948 height 416
click at [961, 411] on div "Incorrect + 0" at bounding box center [526, 231] width 948 height 416
click at [967, 399] on div "Incorrect + 0" at bounding box center [526, 231] width 948 height 416
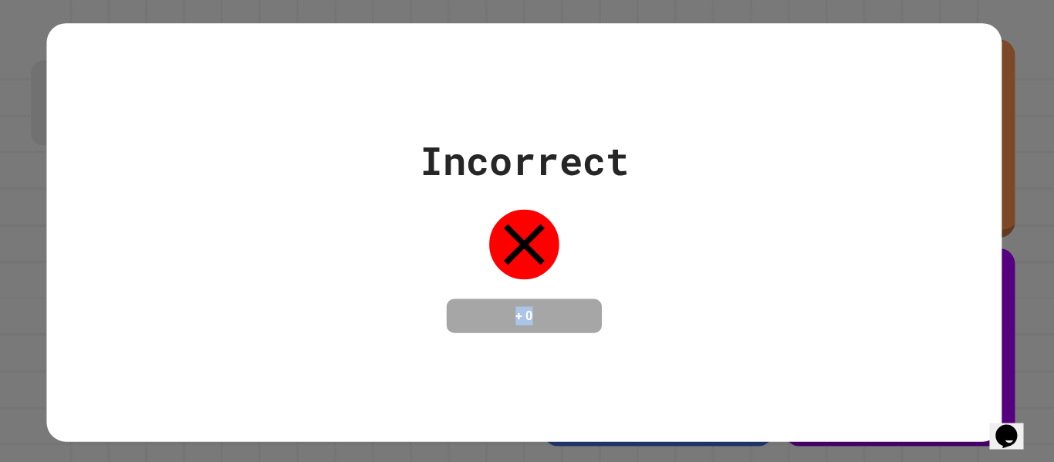
drag, startPoint x: 484, startPoint y: 304, endPoint x: 586, endPoint y: 332, distance: 105.5
click at [586, 331] on div "+ 0" at bounding box center [527, 314] width 154 height 34
click at [893, 48] on div "Incorrect + 0" at bounding box center [526, 231] width 948 height 416
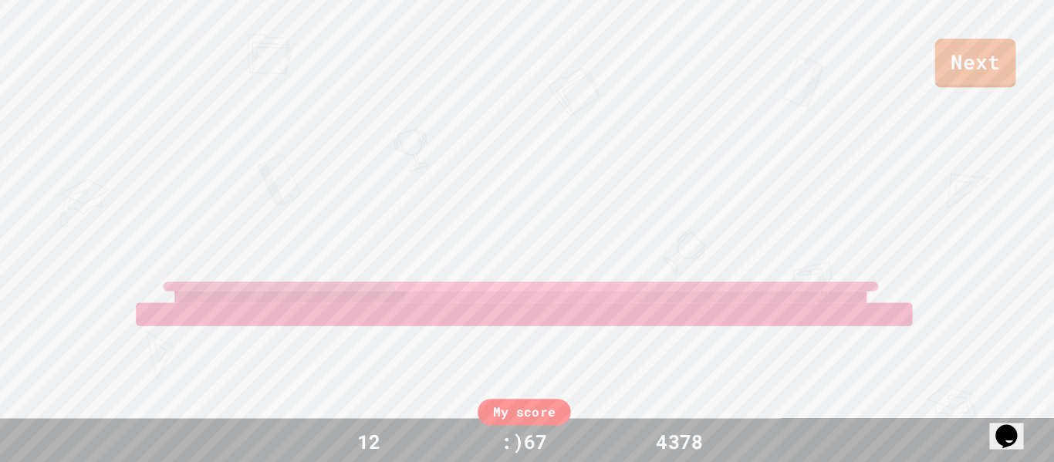
click at [700, 11] on div "Next" at bounding box center [527, 43] width 1054 height 87
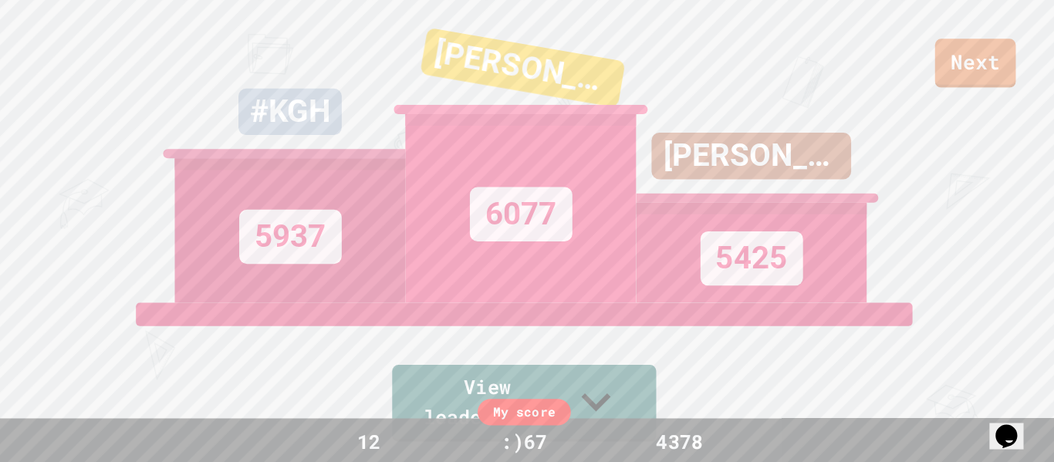
click at [701, 14] on div "[PERSON_NAME] 5425" at bounding box center [752, 150] width 229 height 301
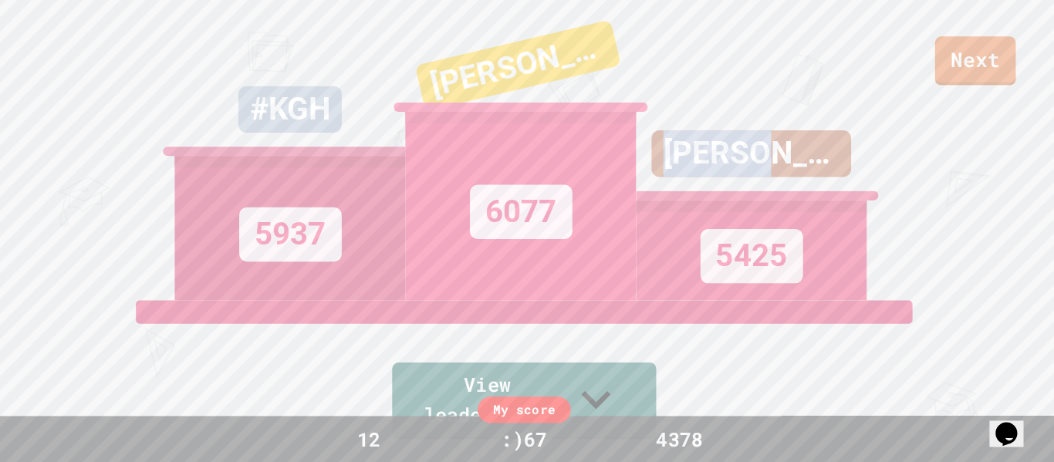
scroll to position [404, 0]
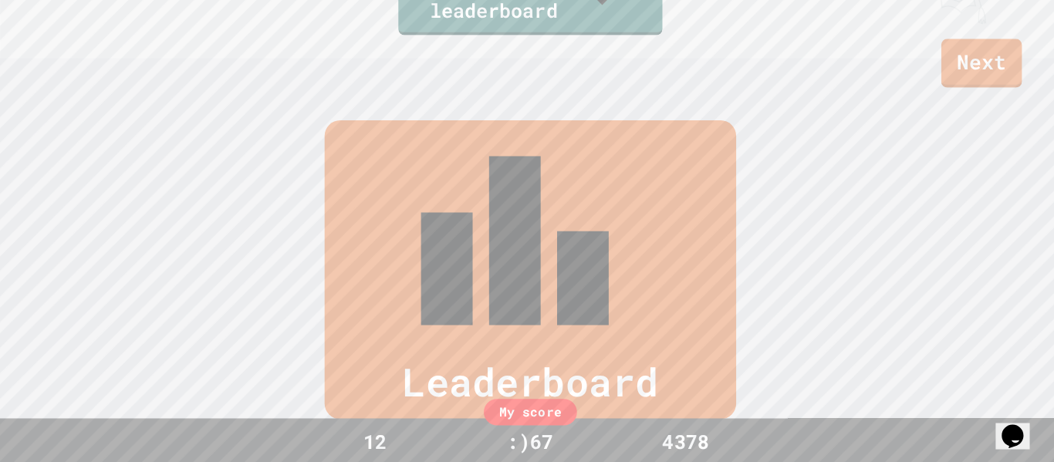
click at [696, 12] on div "Next" at bounding box center [527, 43] width 1054 height 87
